Goal: Information Seeking & Learning: Learn about a topic

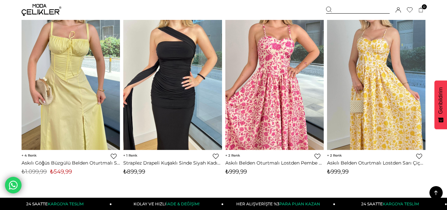
scroll to position [442, 0]
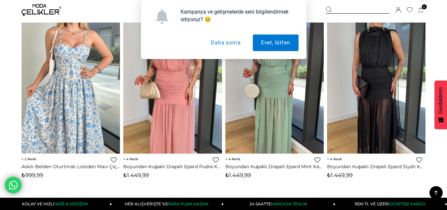
click at [227, 45] on button "Daha sonra" at bounding box center [225, 42] width 46 height 17
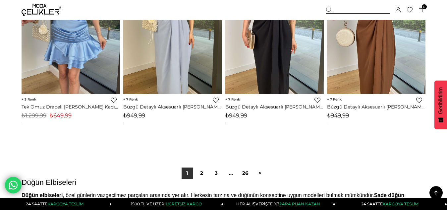
scroll to position [3695, 0]
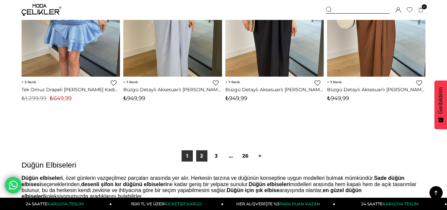
click at [204, 157] on link "2" at bounding box center [201, 155] width 11 height 11
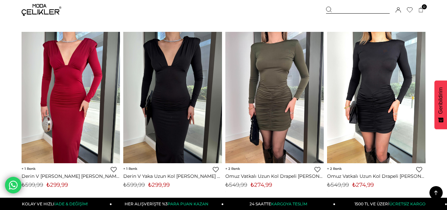
scroll to position [3794, 0]
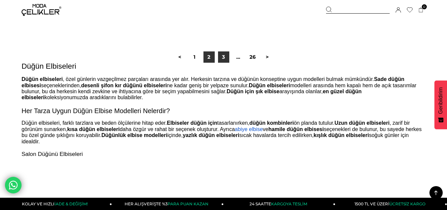
click at [222, 59] on link "3" at bounding box center [223, 56] width 11 height 11
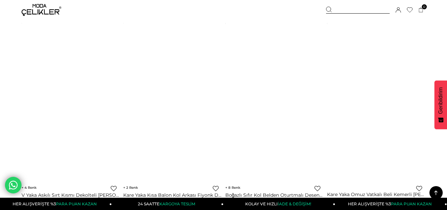
scroll to position [3773, 0]
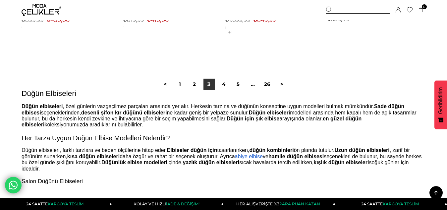
click at [365, 164] on b "kışlık düğün elbiseleri" at bounding box center [340, 162] width 55 height 6
click at [322, 177] on h3 "Salon Düğünü Elbiseleri" at bounding box center [224, 181] width 404 height 8
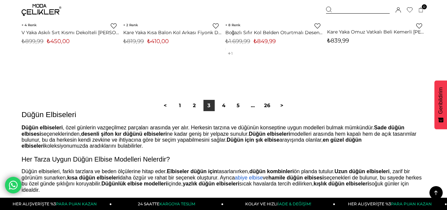
scroll to position [3778, 0]
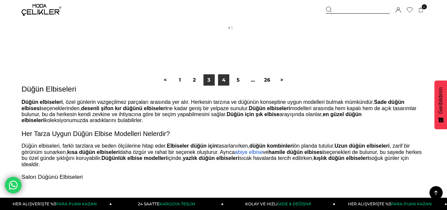
click at [220, 84] on link "4" at bounding box center [223, 79] width 11 height 11
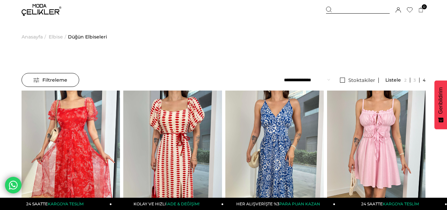
scroll to position [183, 0]
